Goal: Information Seeking & Learning: Learn about a topic

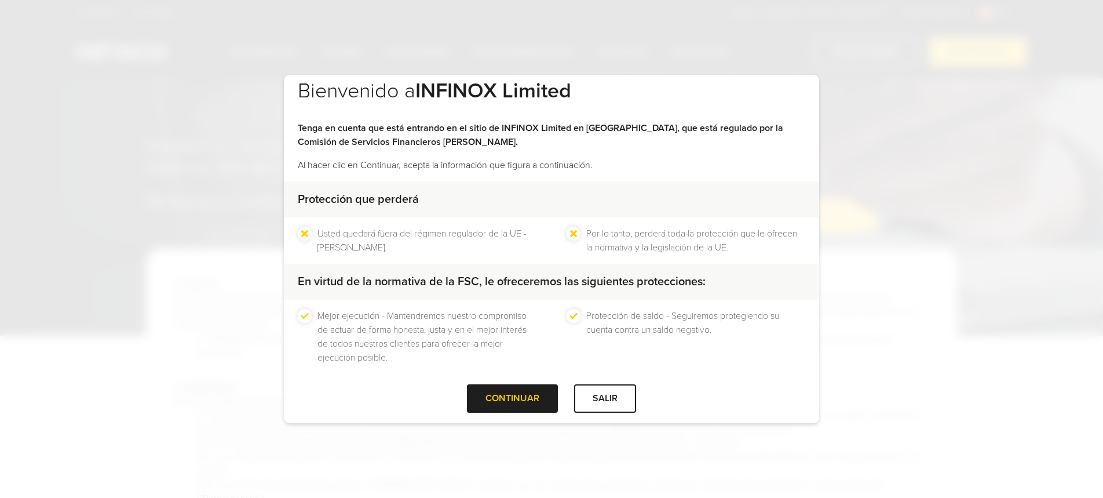
scroll to position [22, 0]
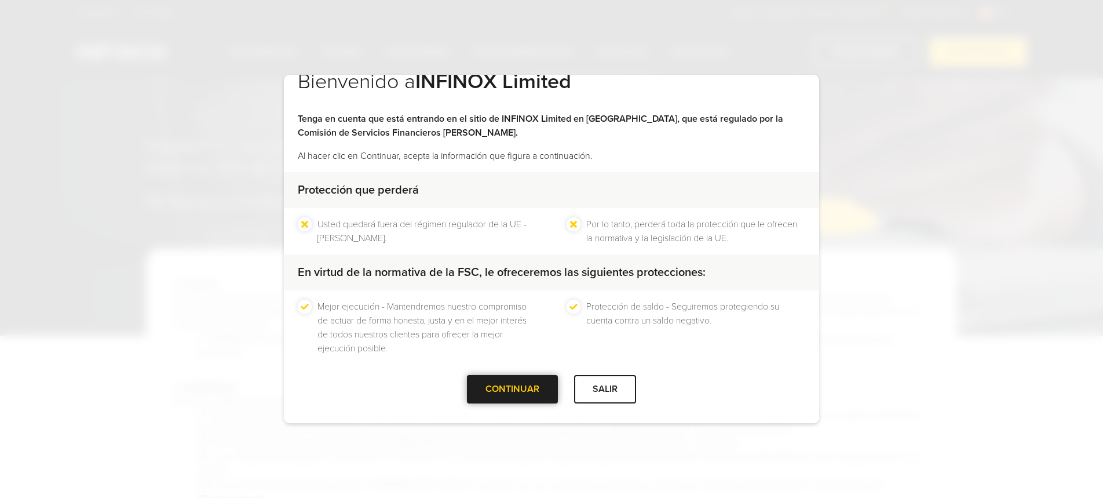
click at [521, 387] on div "CONTINUAR" at bounding box center [512, 389] width 91 height 28
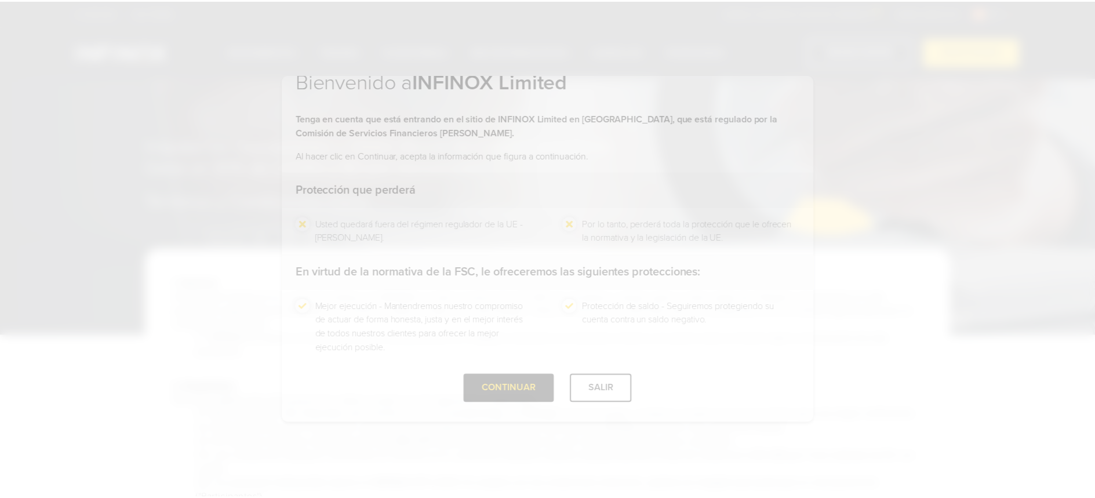
scroll to position [0, 0]
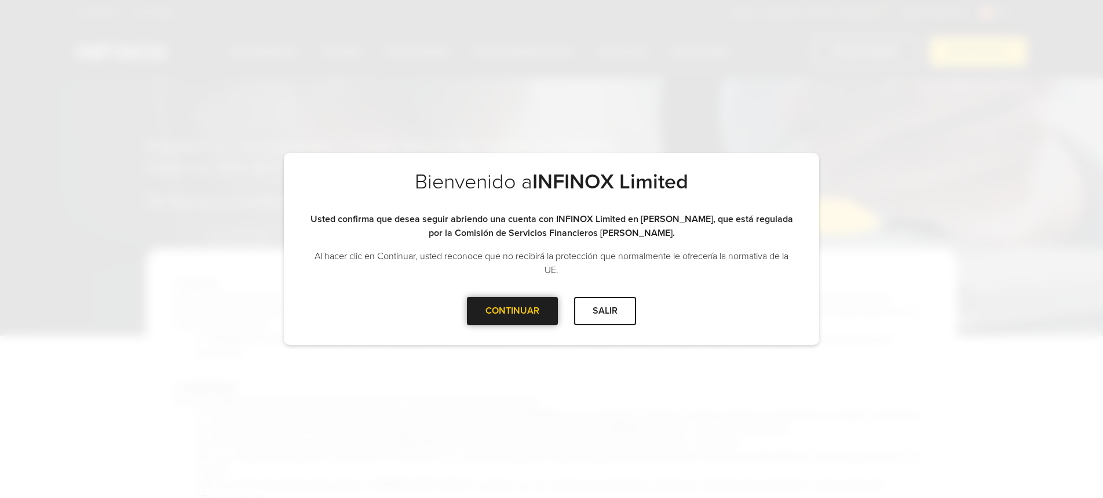
click at [513, 311] on div at bounding box center [513, 311] width 0 height 0
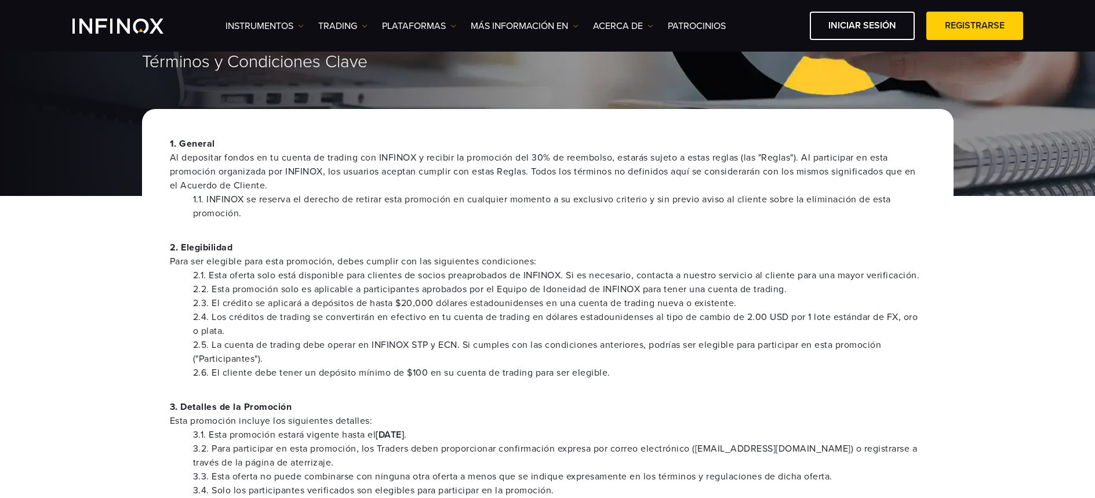
scroll to position [118, 0]
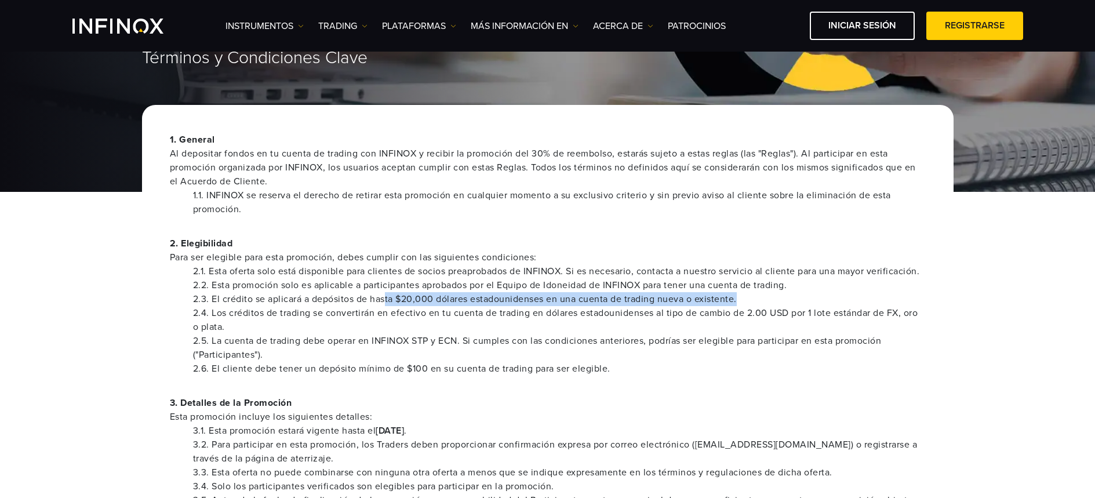
drag, startPoint x: 388, startPoint y: 294, endPoint x: 752, endPoint y: 297, distance: 364.5
click at [752, 297] on li "2.3. El crédito se aplicará a depósitos de hasta $20,000 dólares estadounidense…" at bounding box center [559, 299] width 733 height 14
click at [759, 298] on li "2.3. El crédito se aplicará a depósitos de hasta $20,000 dólares estadounidense…" at bounding box center [559, 299] width 733 height 14
drag, startPoint x: 618, startPoint y: 308, endPoint x: 168, endPoint y: 301, distance: 449.7
click at [170, 301] on ul "2.1. Esta oferta solo está disponible para clientes de socios preaprobados de I…" at bounding box center [548, 319] width 756 height 111
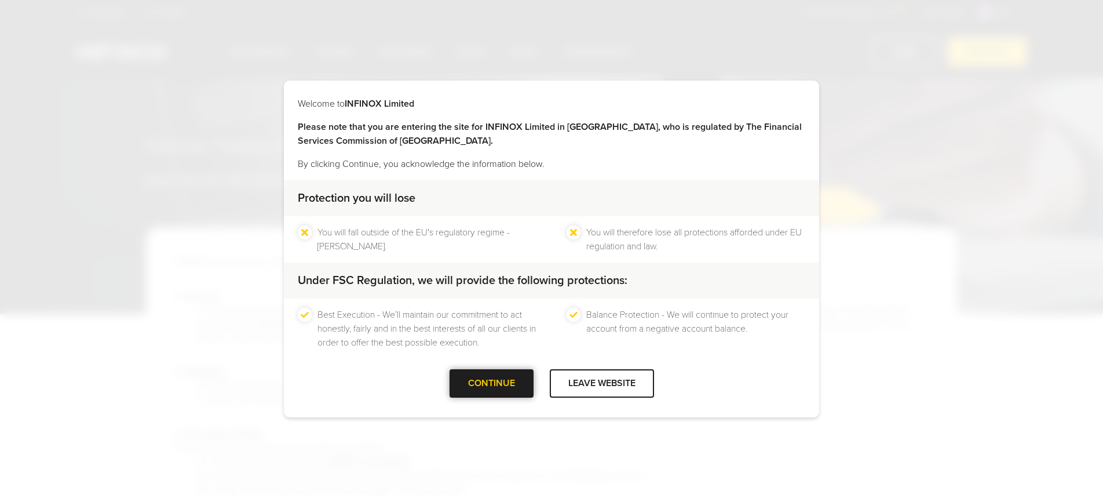
click at [491, 384] on div at bounding box center [491, 384] width 0 height 0
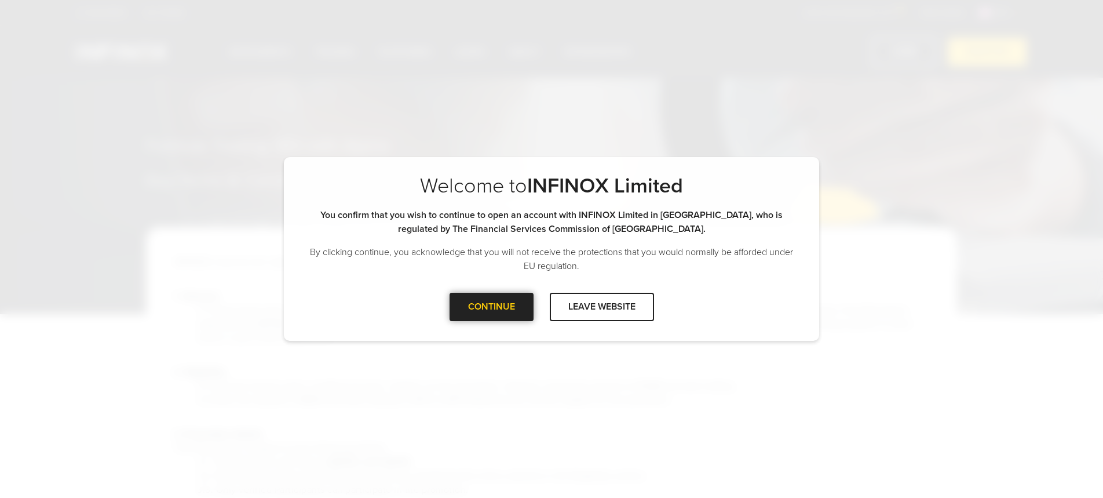
click at [491, 307] on div at bounding box center [491, 307] width 0 height 0
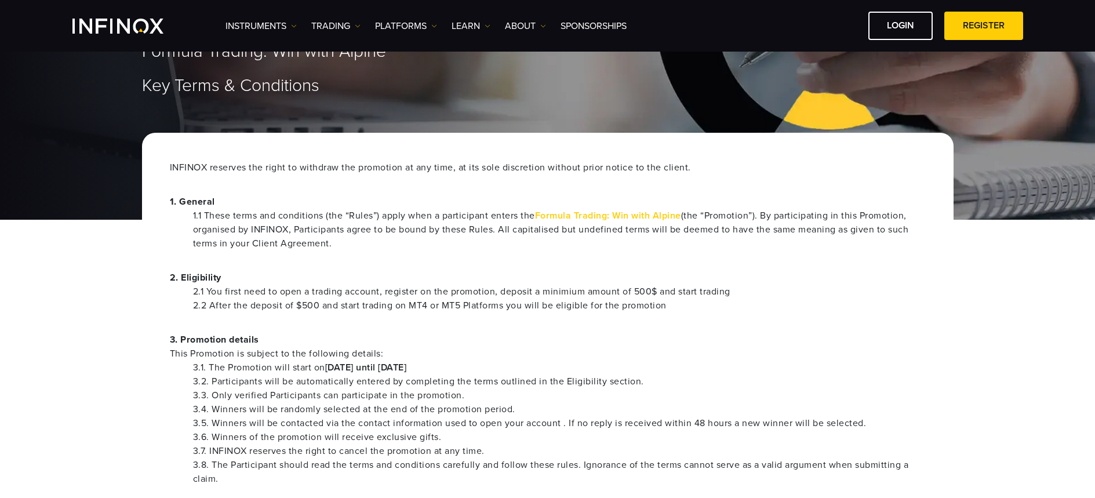
scroll to position [161, 0]
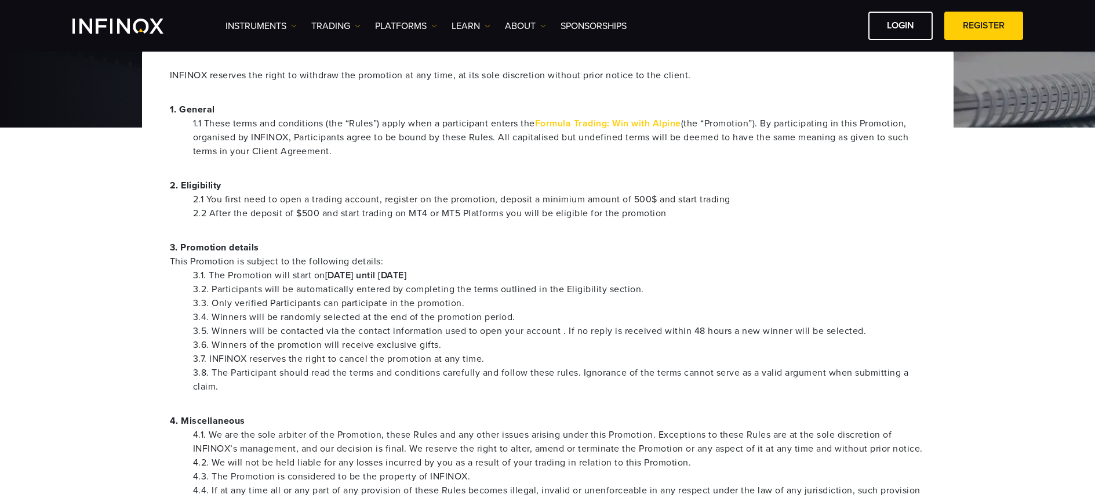
drag, startPoint x: 512, startPoint y: 274, endPoint x: 132, endPoint y: 287, distance: 381.0
click at [151, 280] on div "INFINOX reserves the right to withdraw the promotion at any time, at its sole d…" at bounding box center [547, 364] width 811 height 647
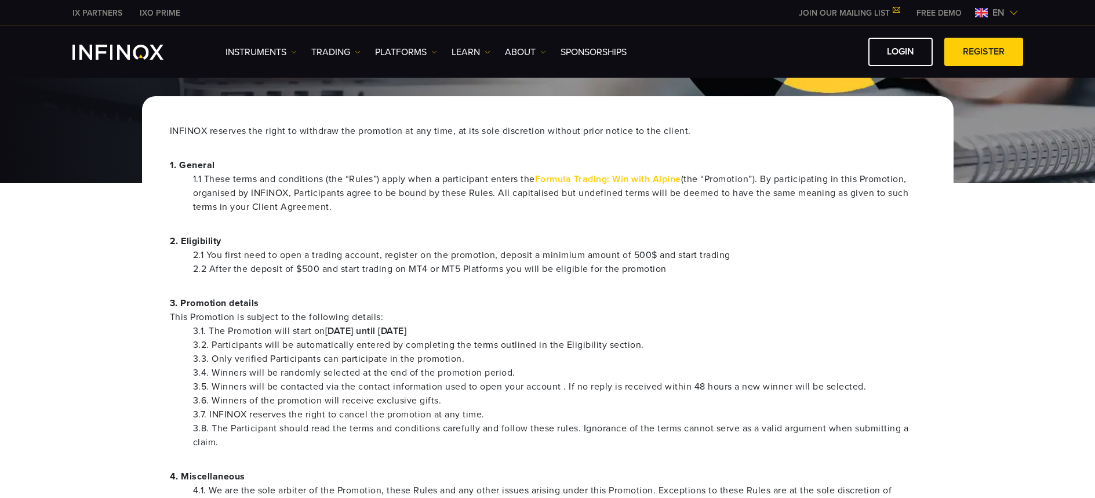
scroll to position [0, 0]
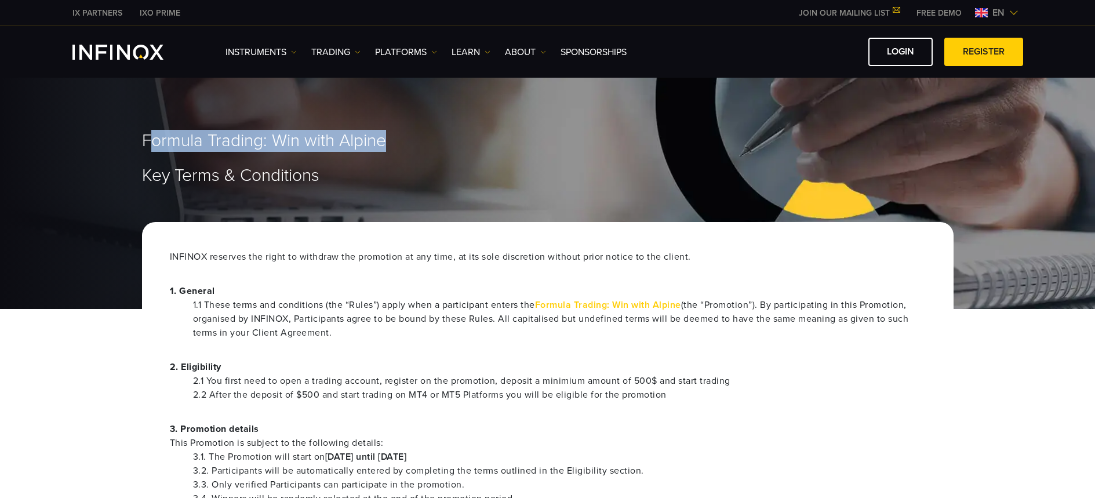
drag, startPoint x: 152, startPoint y: 137, endPoint x: 439, endPoint y: 171, distance: 288.9
click at [428, 141] on h2 "Formula Trading: Win with Alpine" at bounding box center [547, 140] width 811 height 21
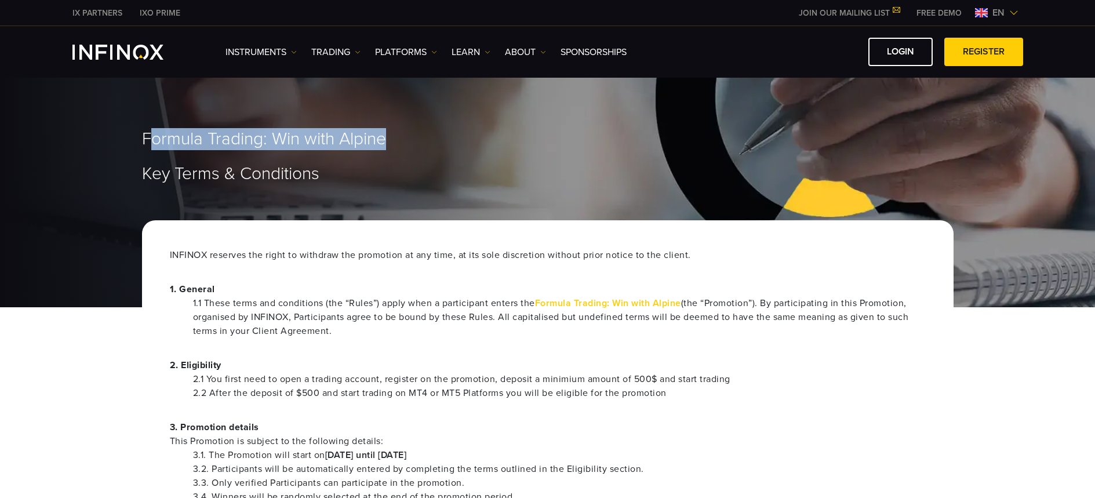
scroll to position [114, 0]
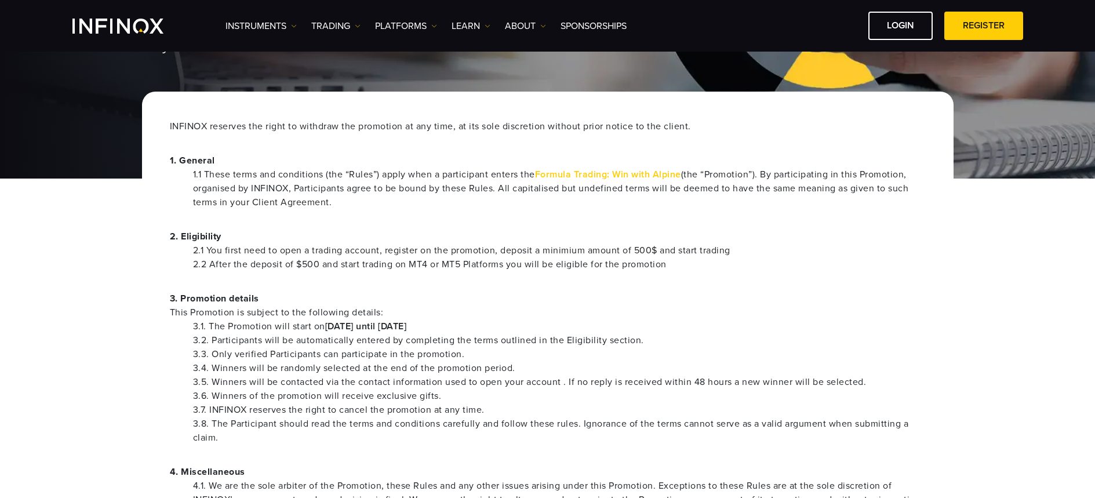
drag, startPoint x: 508, startPoint y: 326, endPoint x: 391, endPoint y: 329, distance: 117.7
click at [391, 329] on li "3.1. The Promotion will start on 1st May 2025 until 15th October 2025" at bounding box center [559, 326] width 733 height 14
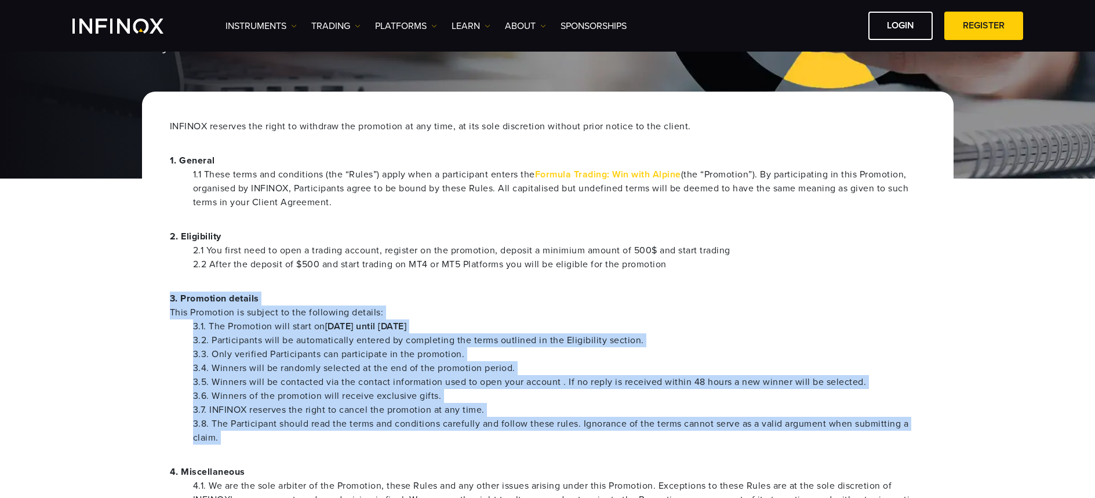
drag, startPoint x: 235, startPoint y: 447, endPoint x: 157, endPoint y: 300, distance: 166.4
click at [157, 300] on div "INFINOX reserves the right to withdraw the promotion at any time, at its sole d…" at bounding box center [547, 415] width 811 height 647
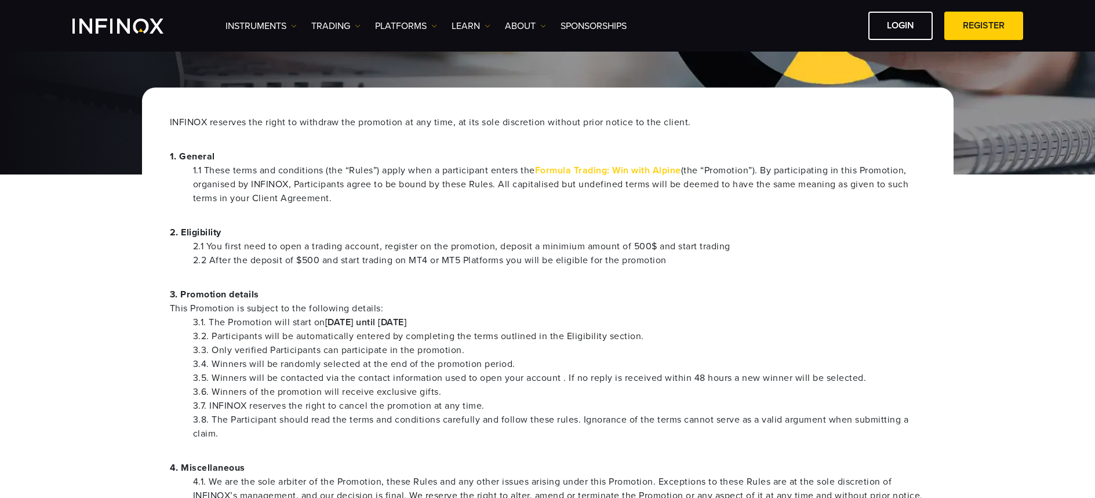
click at [501, 324] on li "3.1. The Promotion will start on 1st May 2025 until 15th October 2025" at bounding box center [559, 322] width 733 height 14
drag, startPoint x: 488, startPoint y: 322, endPoint x: 10, endPoint y: 398, distance: 484.2
click at [183, 309] on div "3. Promotion details This Promotion is subject to the following details: 3.1. T…" at bounding box center [548, 363] width 756 height 153
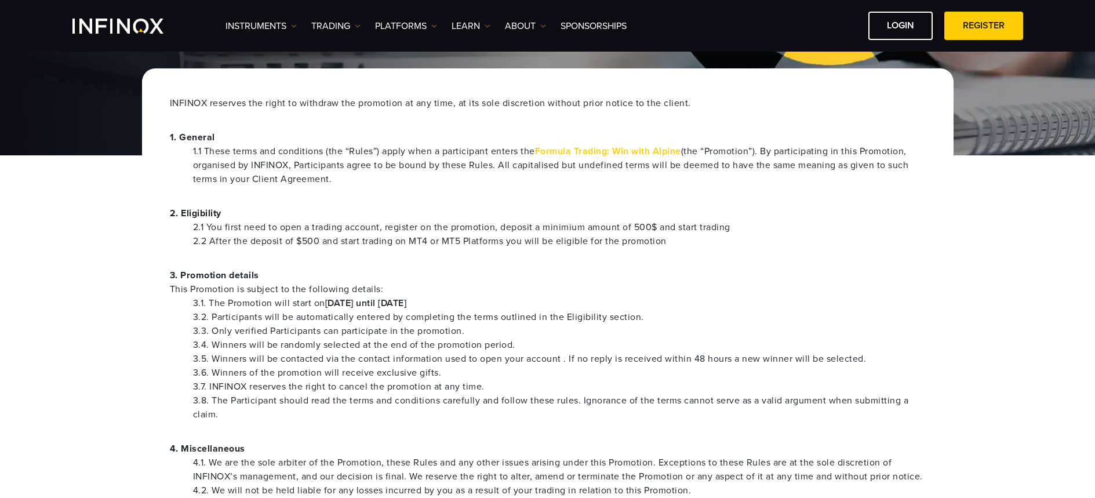
scroll to position [118, 0]
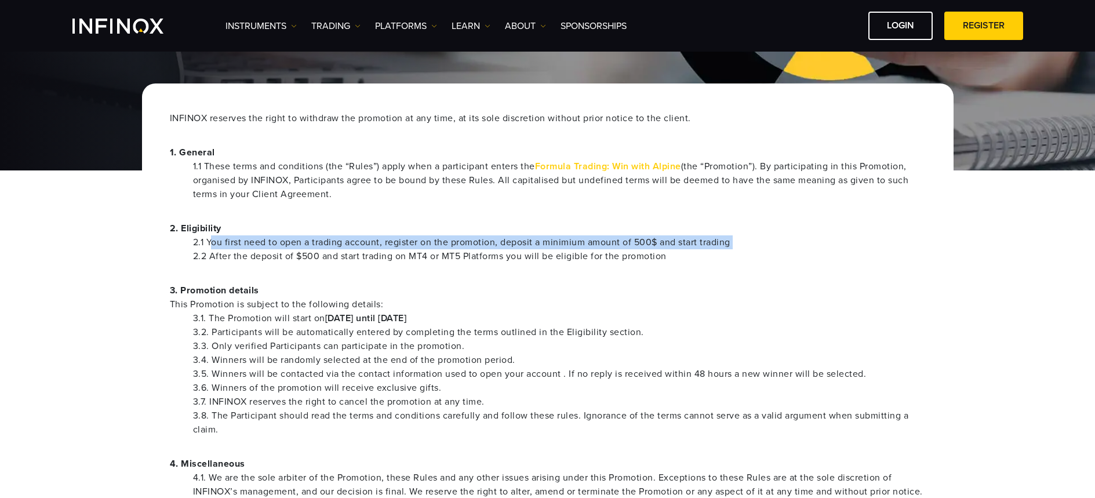
drag, startPoint x: 191, startPoint y: 257, endPoint x: 221, endPoint y: 234, distance: 38.5
click at [218, 239] on ul "2.1 You first need to open a trading account, register on the promotion, deposi…" at bounding box center [548, 249] width 756 height 28
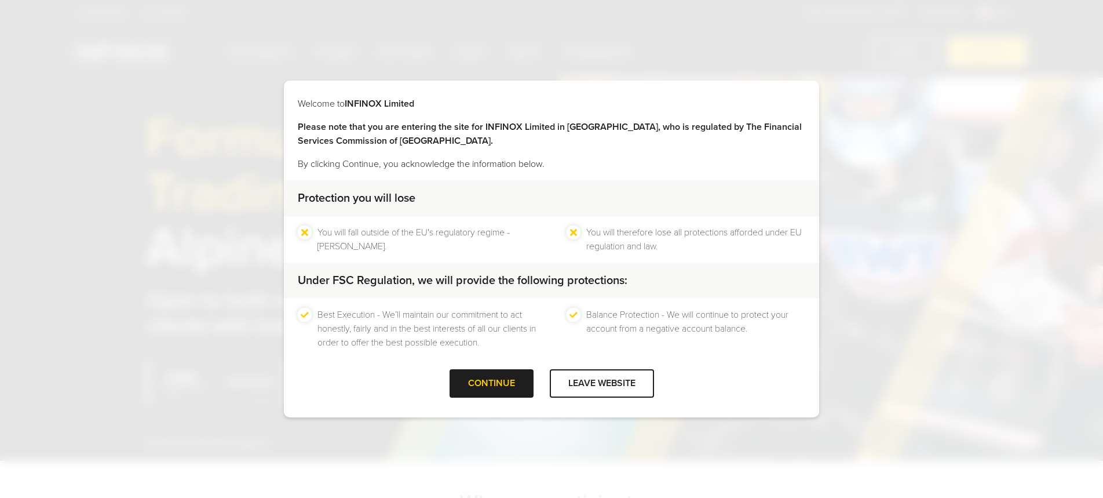
click at [491, 407] on div "Welcome to INFINOX Limited Please note that you are entering the site for INFIN…" at bounding box center [551, 249] width 535 height 337
click at [491, 384] on div at bounding box center [491, 384] width 0 height 0
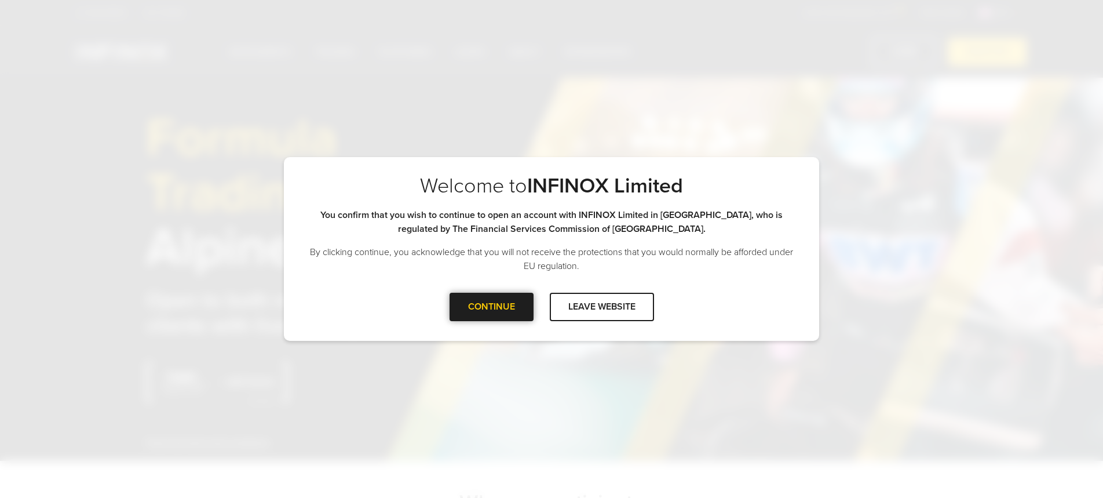
click at [491, 307] on div at bounding box center [491, 307] width 0 height 0
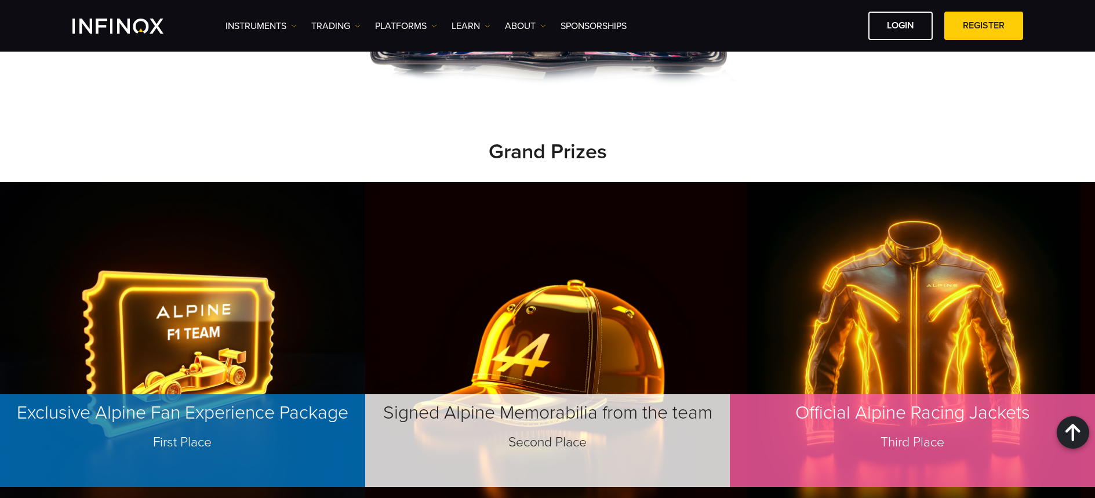
scroll to position [1022, 0]
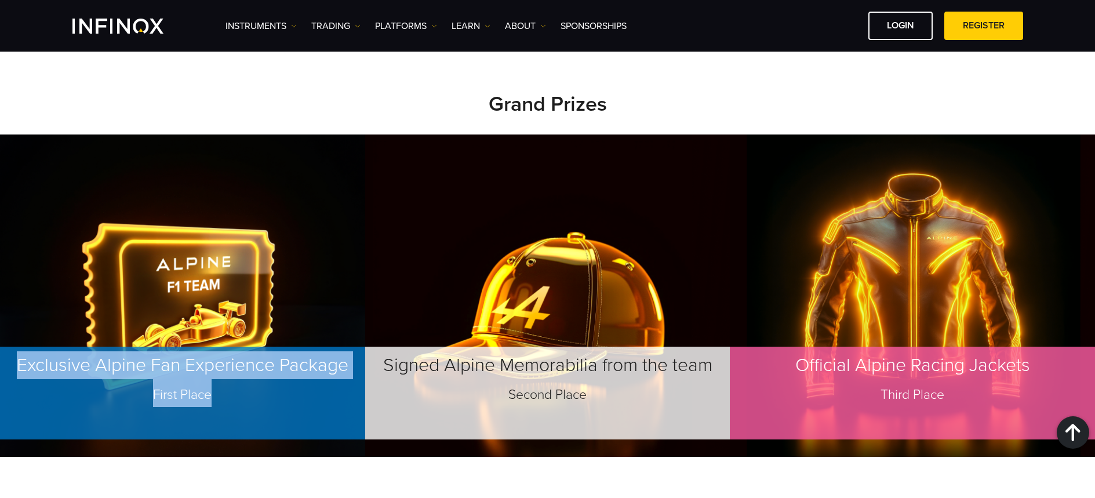
drag, startPoint x: 16, startPoint y: 308, endPoint x: 272, endPoint y: 342, distance: 257.8
click at [272, 347] on p "Exclusive Alpine Fan Experience Package First Place" at bounding box center [182, 393] width 365 height 93
click at [300, 347] on p "Exclusive Alpine Fan Experience Package First Place" at bounding box center [182, 393] width 365 height 93
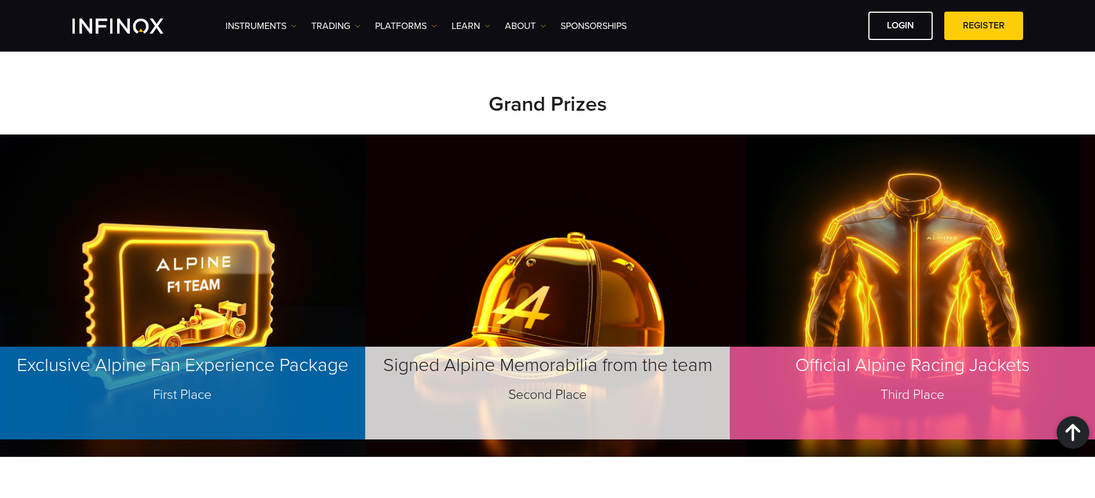
click at [235, 347] on p "Exclusive Alpine Fan Experience Package First Place" at bounding box center [182, 393] width 365 height 93
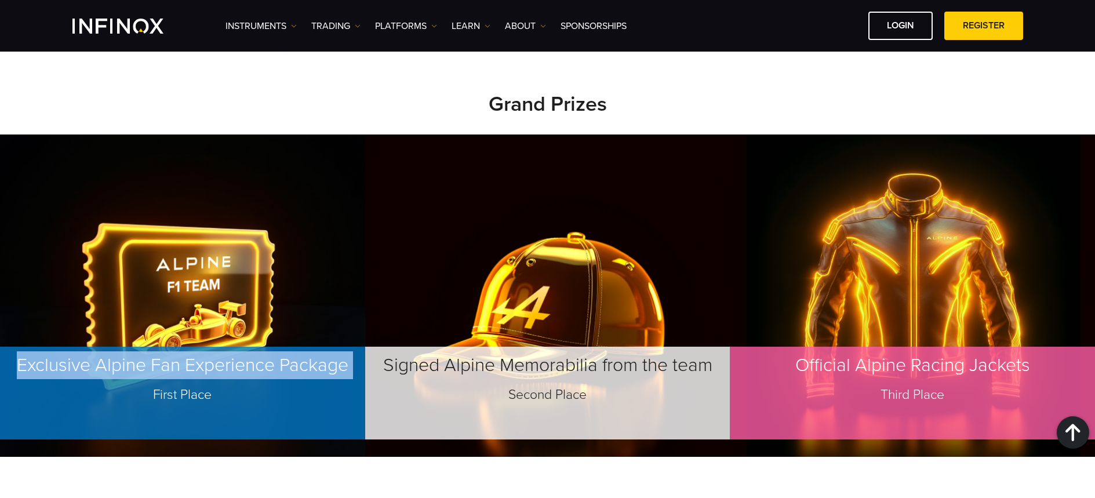
click at [236, 347] on p "Exclusive Alpine Fan Experience Package First Place" at bounding box center [182, 393] width 365 height 93
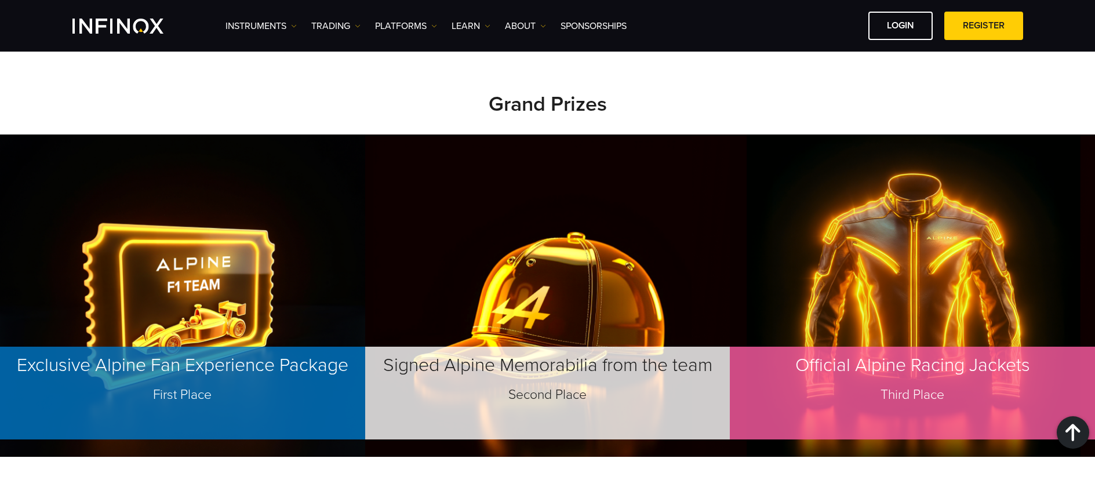
click at [235, 347] on p "Exclusive Alpine Fan Experience Package First Place" at bounding box center [182, 393] width 365 height 93
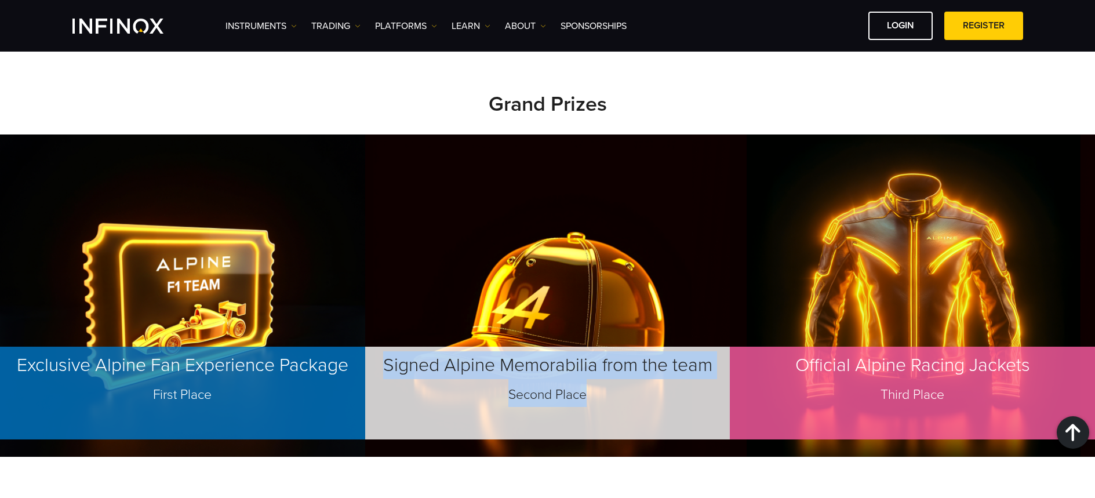
drag, startPoint x: 381, startPoint y: 304, endPoint x: 608, endPoint y: 341, distance: 230.3
click at [608, 347] on p "Signed Alpine Memorabilia from the team Second Place" at bounding box center [547, 393] width 365 height 93
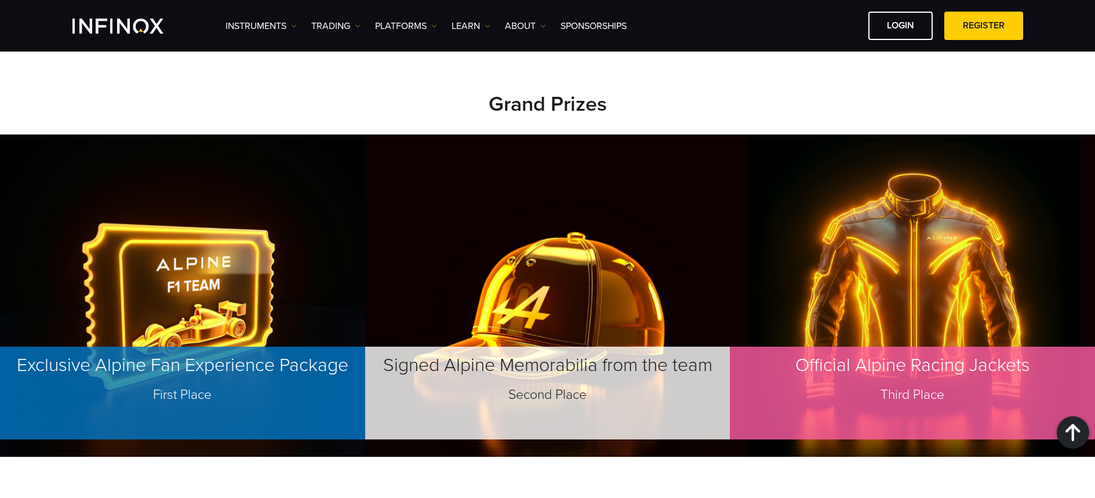
drag, startPoint x: 513, startPoint y: 314, endPoint x: 552, endPoint y: 313, distance: 38.3
click at [516, 347] on p "Signed Alpine Memorabilia from the team Second Place" at bounding box center [547, 393] width 365 height 93
drag, startPoint x: 553, startPoint y: 305, endPoint x: 619, endPoint y: 302, distance: 66.2
click at [610, 347] on p "Signed Alpine Memorabilia from the team Second Place" at bounding box center [547, 393] width 365 height 93
click at [604, 196] on img at bounding box center [547, 295] width 365 height 322
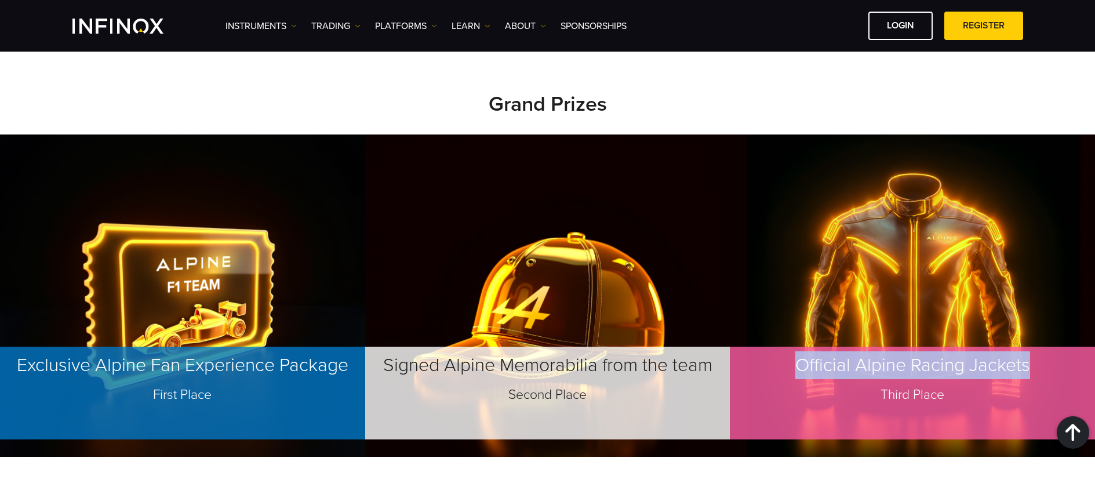
drag, startPoint x: 801, startPoint y: 320, endPoint x: 1044, endPoint y: 317, distance: 242.3
click at [1048, 347] on p "Official Alpine Racing Jackets Third Place" at bounding box center [912, 393] width 365 height 93
drag, startPoint x: 959, startPoint y: 352, endPoint x: 841, endPoint y: 257, distance: 152.1
click at [792, 347] on p "Official Alpine Racing Jackets Third Place" at bounding box center [912, 393] width 365 height 93
click at [891, 226] on img at bounding box center [912, 295] width 365 height 322
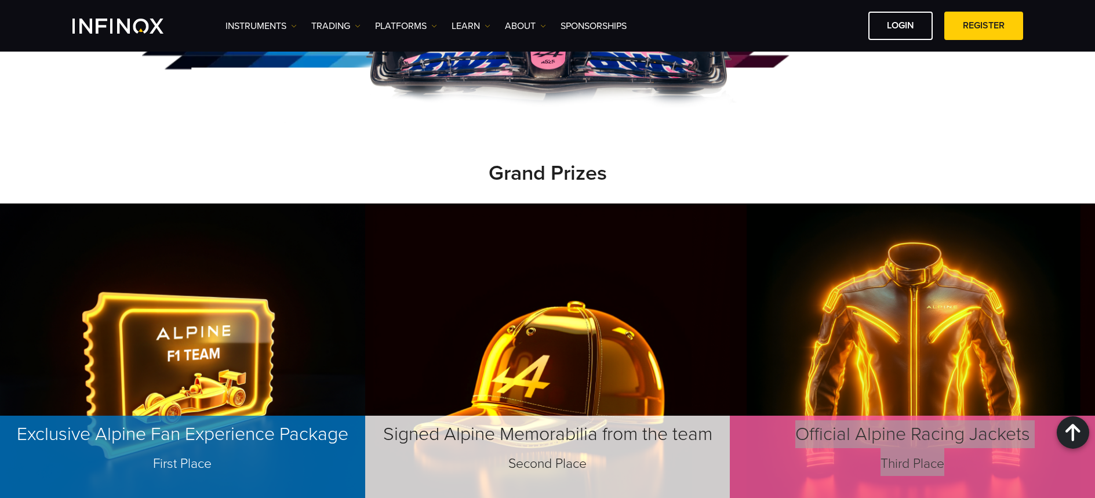
scroll to position [1025, 0]
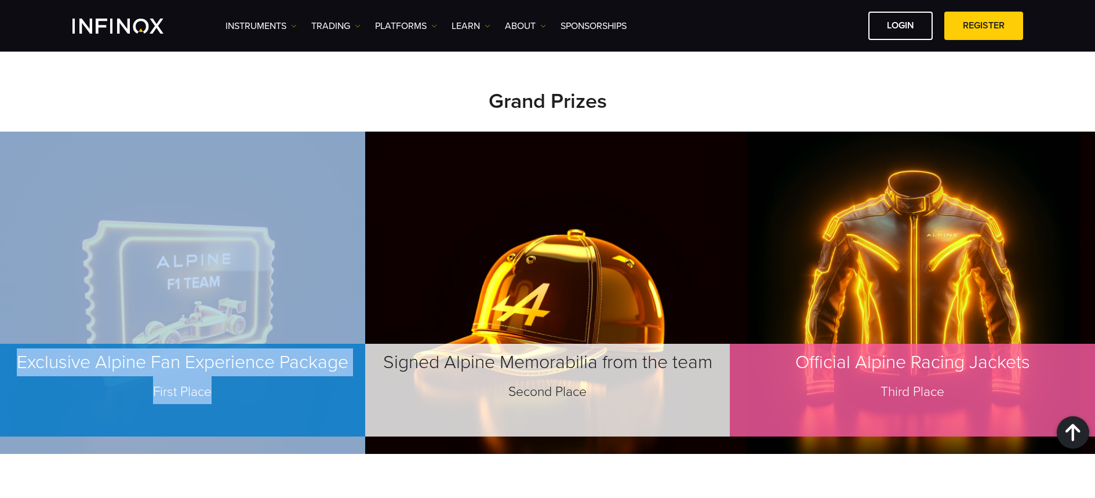
drag, startPoint x: 225, startPoint y: 334, endPoint x: 19, endPoint y: 285, distance: 212.0
click at [18, 285] on div "Exclusive Alpine Fan Experience Package First Place" at bounding box center [182, 293] width 365 height 322
click at [136, 225] on img at bounding box center [182, 293] width 365 height 322
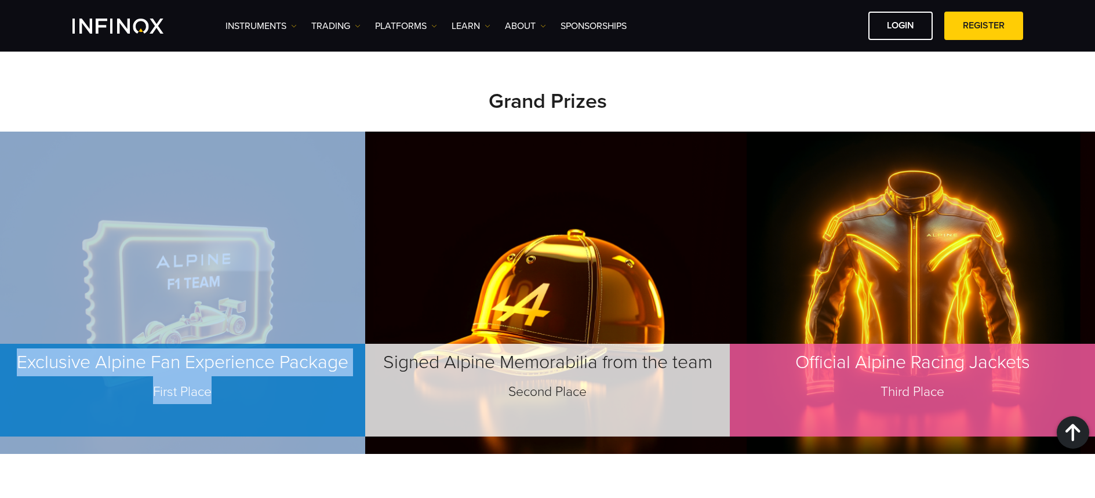
click at [314, 347] on p "Exclusive Alpine Fan Experience Package First Place" at bounding box center [182, 390] width 365 height 93
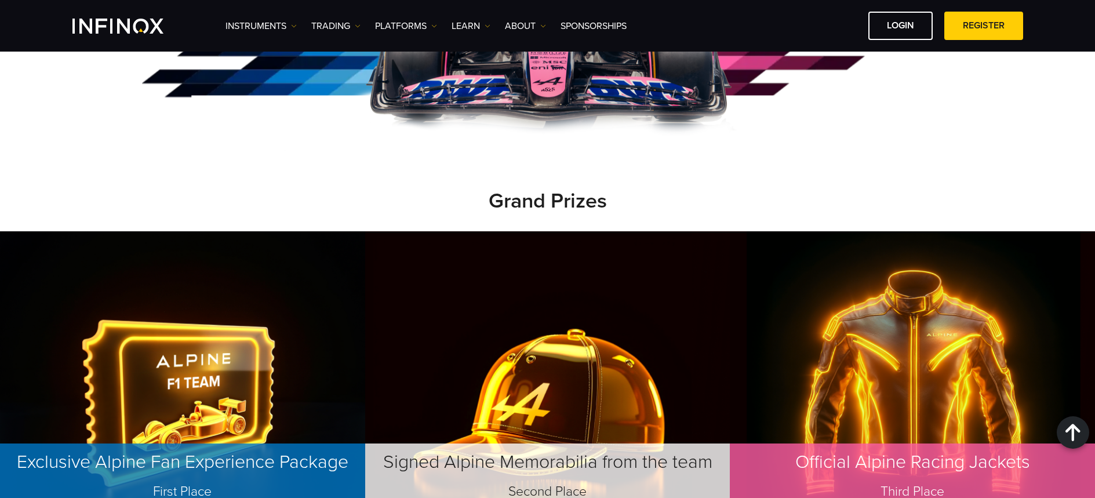
scroll to position [972, 0]
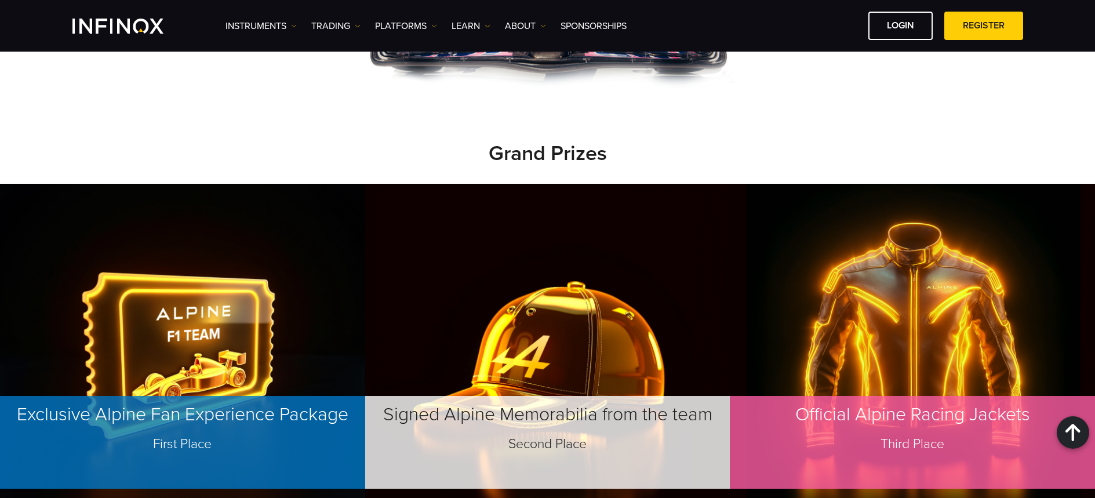
click at [181, 263] on img at bounding box center [182, 345] width 365 height 322
drag, startPoint x: 217, startPoint y: 183, endPoint x: 309, endPoint y: 462, distance: 293.6
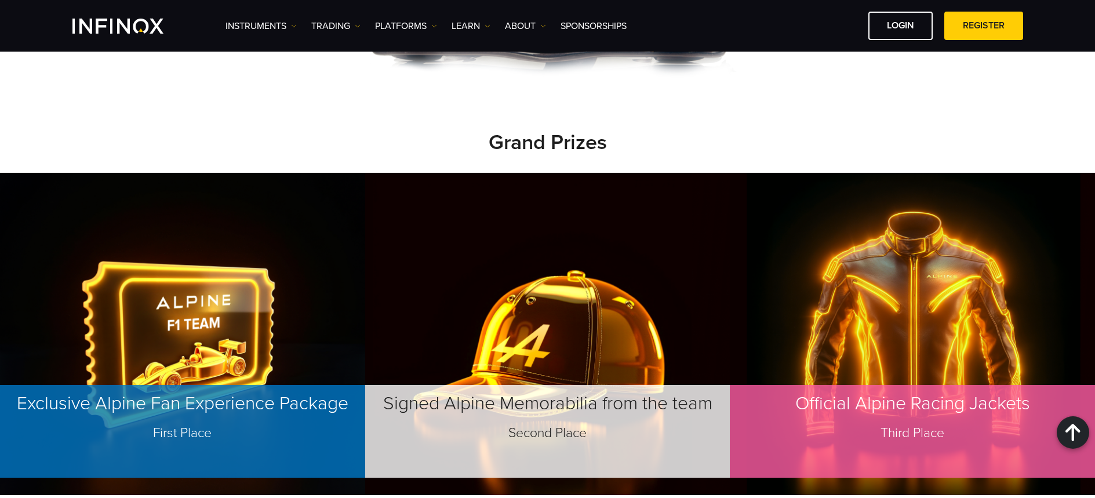
scroll to position [989, 0]
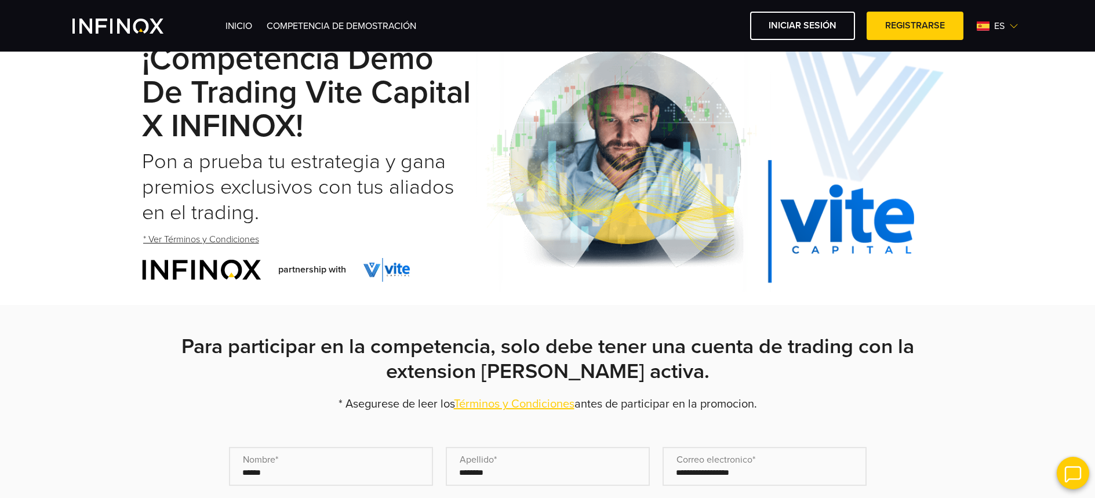
scroll to position [102, 0]
